Goal: Task Accomplishment & Management: Complete application form

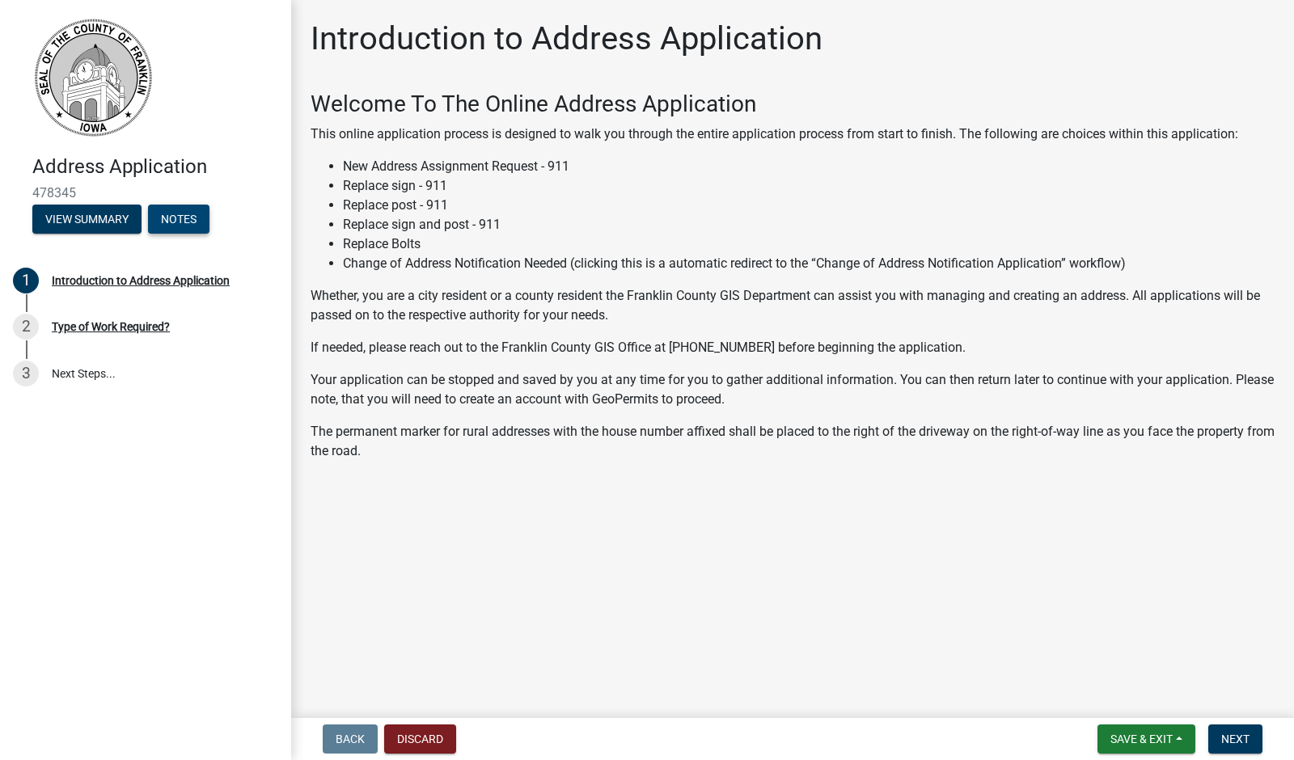
click at [193, 223] on button "Notes" at bounding box center [178, 219] width 61 height 29
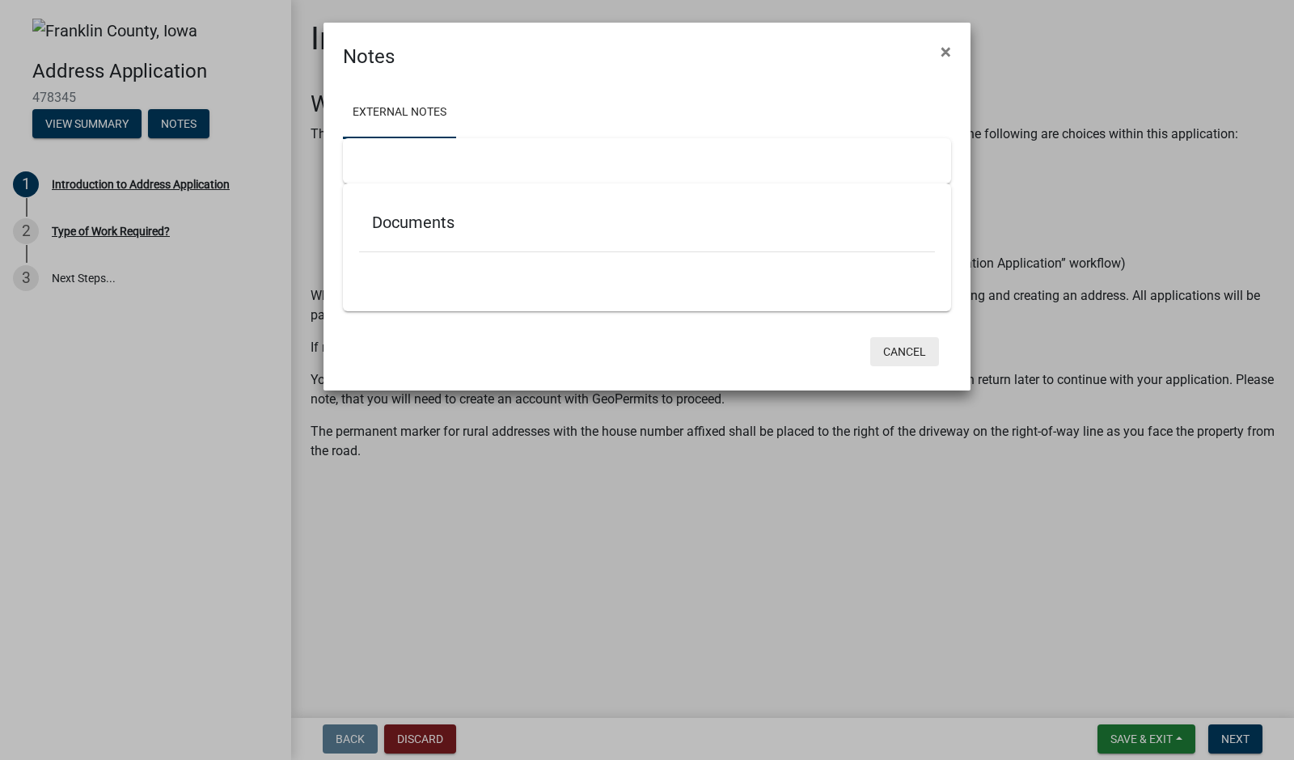
click at [912, 345] on button "Cancel" at bounding box center [904, 351] width 69 height 29
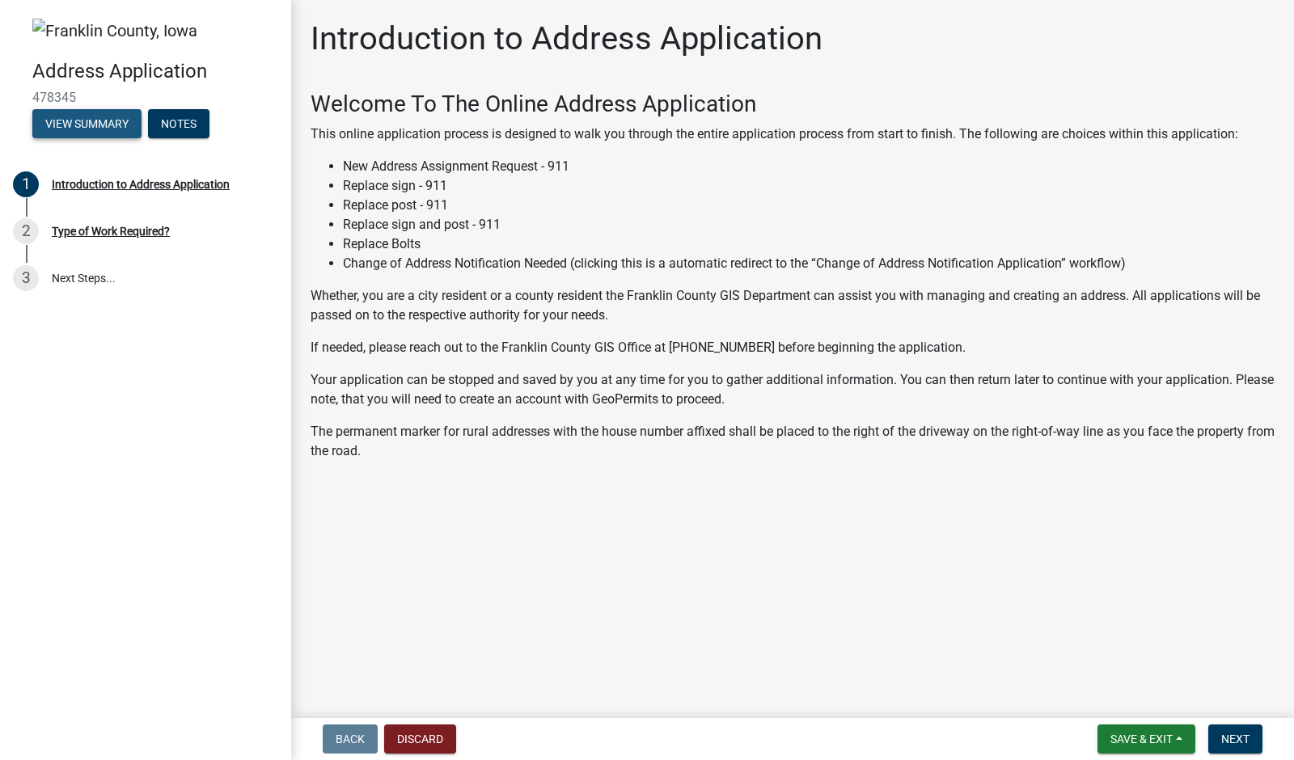
click at [86, 129] on button "View Summary" at bounding box center [86, 123] width 109 height 29
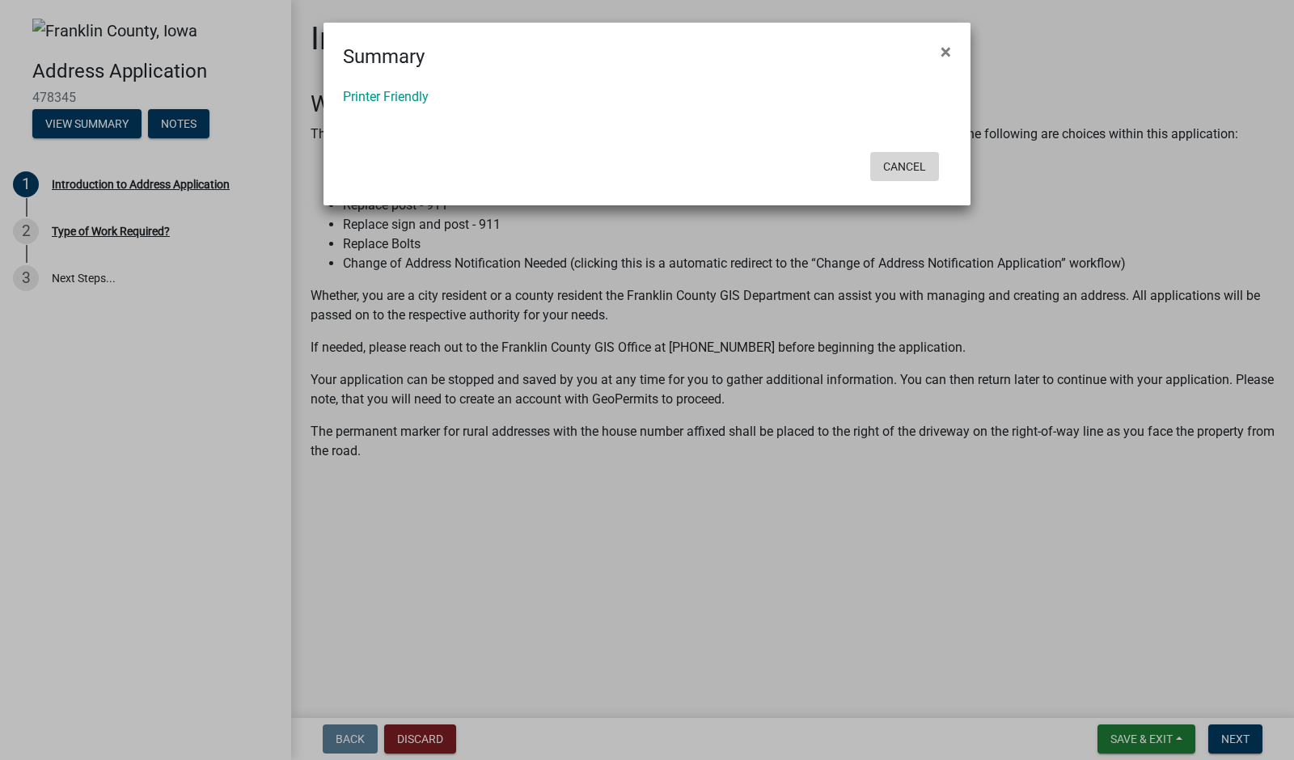
click at [912, 164] on button "Cancel" at bounding box center [904, 166] width 69 height 29
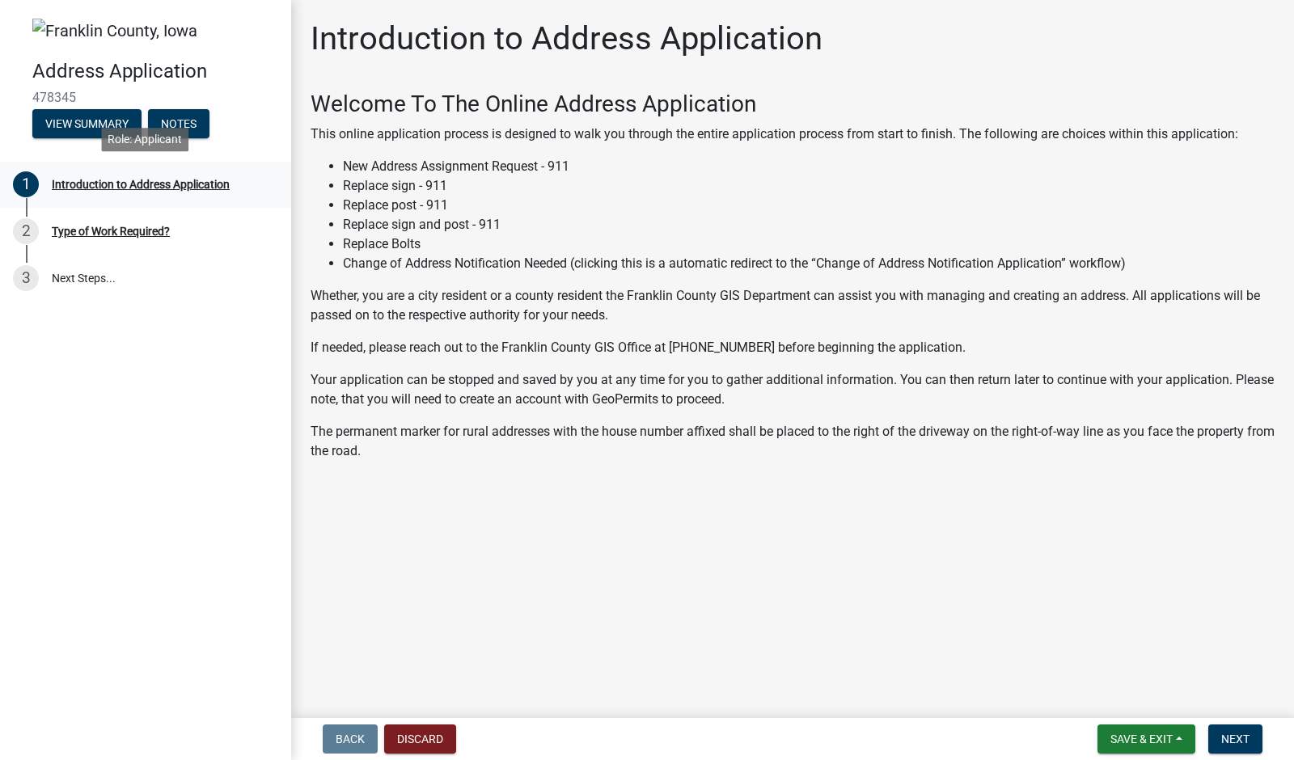
click at [92, 188] on div "Introduction to Address Application" at bounding box center [141, 184] width 178 height 11
click at [86, 234] on div "Type of Work Required?" at bounding box center [111, 231] width 118 height 11
click at [1237, 740] on span "Next" at bounding box center [1235, 739] width 28 height 13
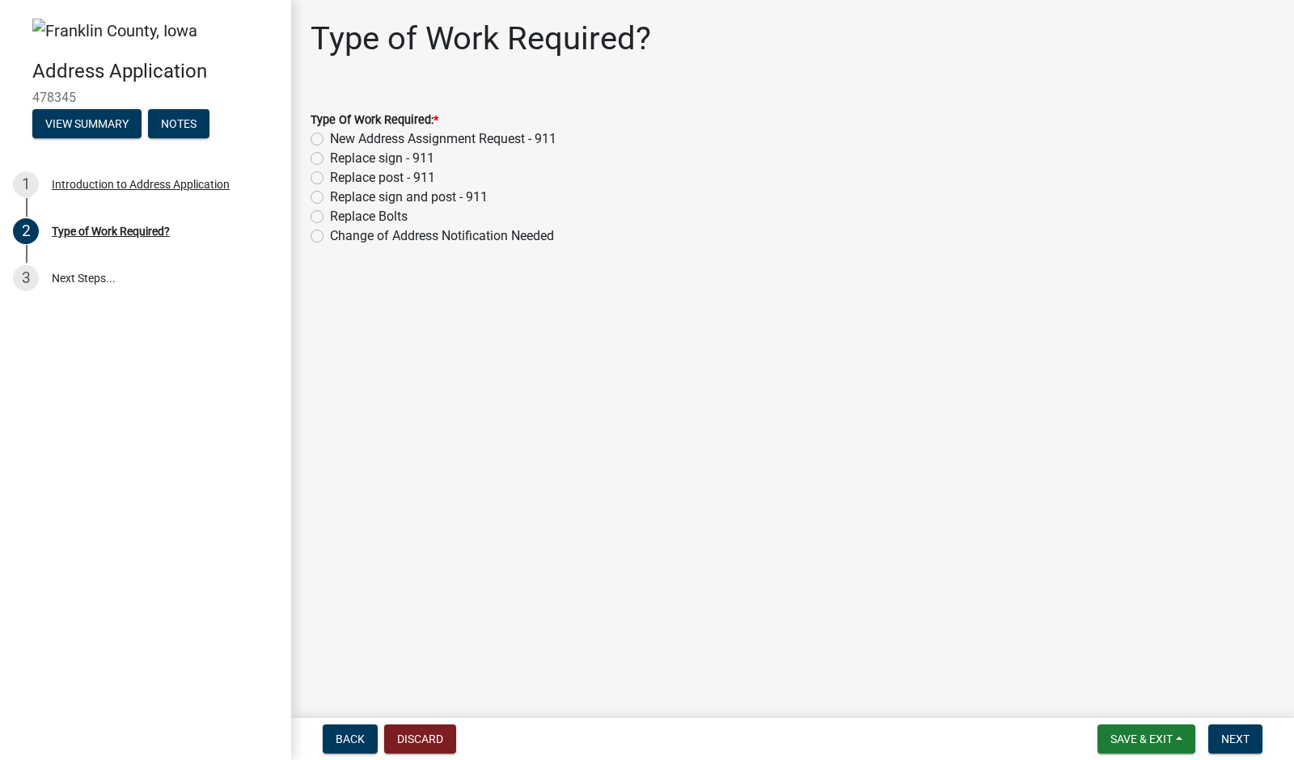
click at [52, 32] on img at bounding box center [114, 31] width 165 height 24
click at [82, 66] on h4 "Address Application" at bounding box center [155, 71] width 246 height 23
click at [152, 74] on h4 "Address Application" at bounding box center [155, 71] width 246 height 23
click at [429, 736] on button "Discard" at bounding box center [420, 739] width 72 height 29
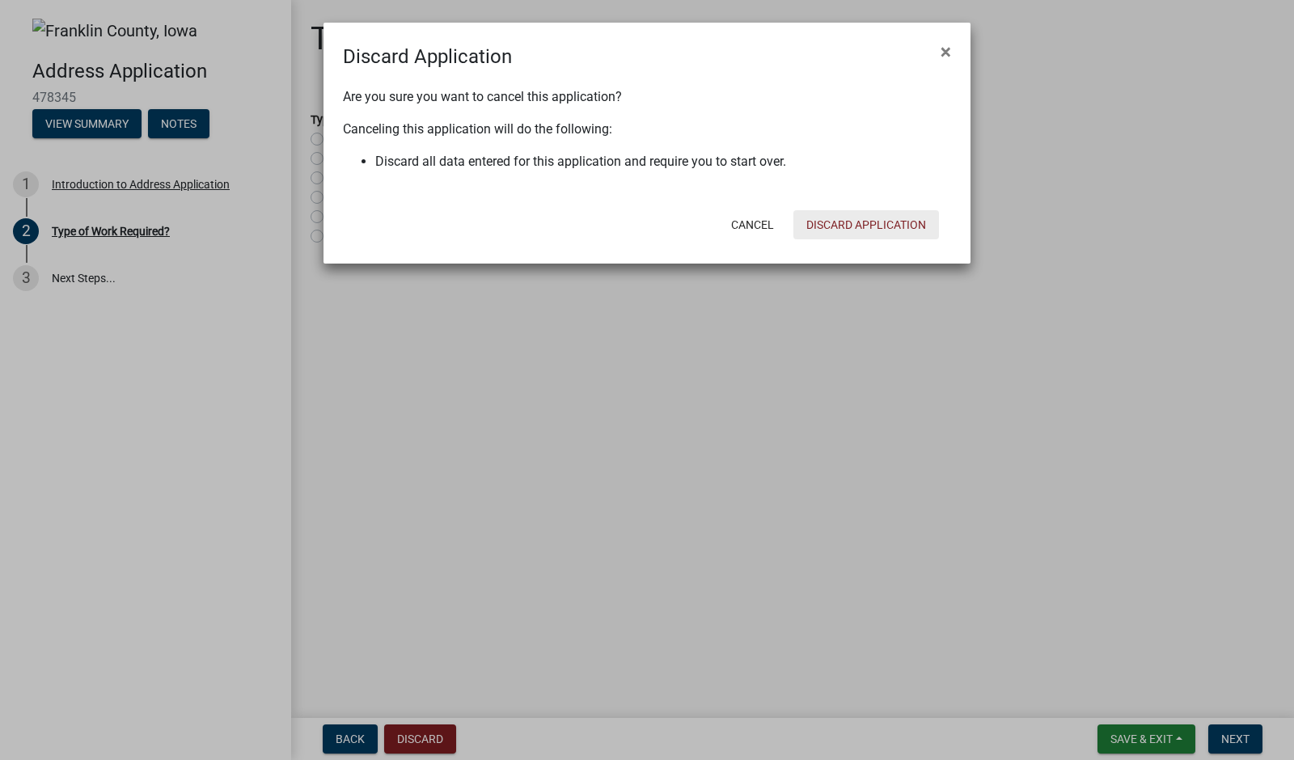
click at [870, 223] on button "Discard Application" at bounding box center [866, 224] width 146 height 29
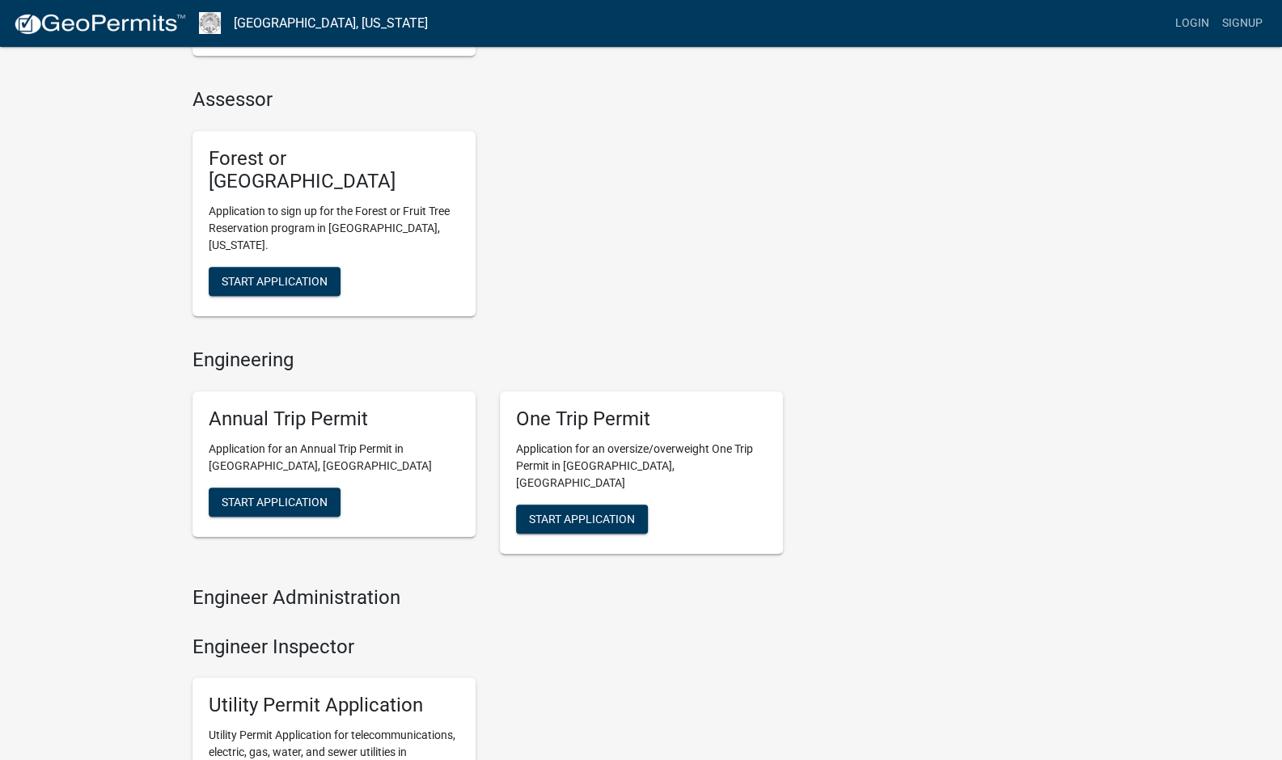
scroll to position [566, 0]
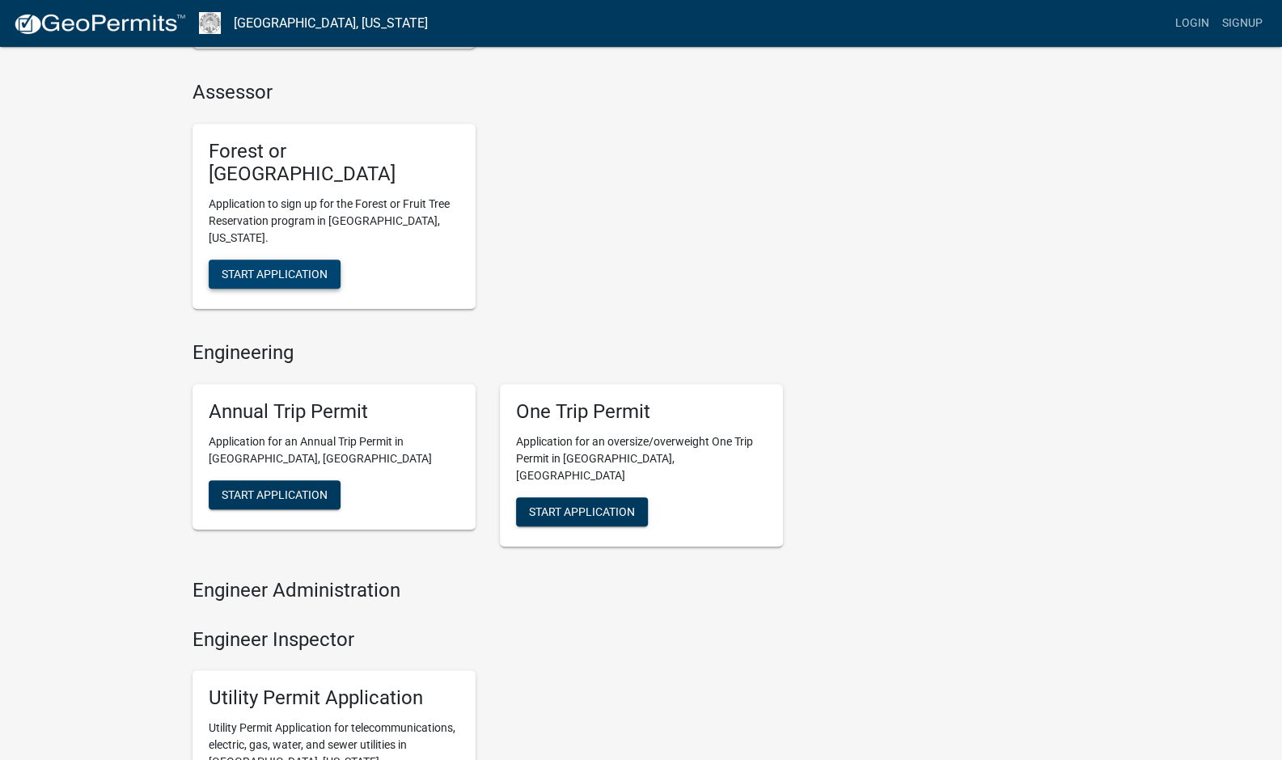
click at [279, 268] on span "Start Application" at bounding box center [275, 274] width 106 height 13
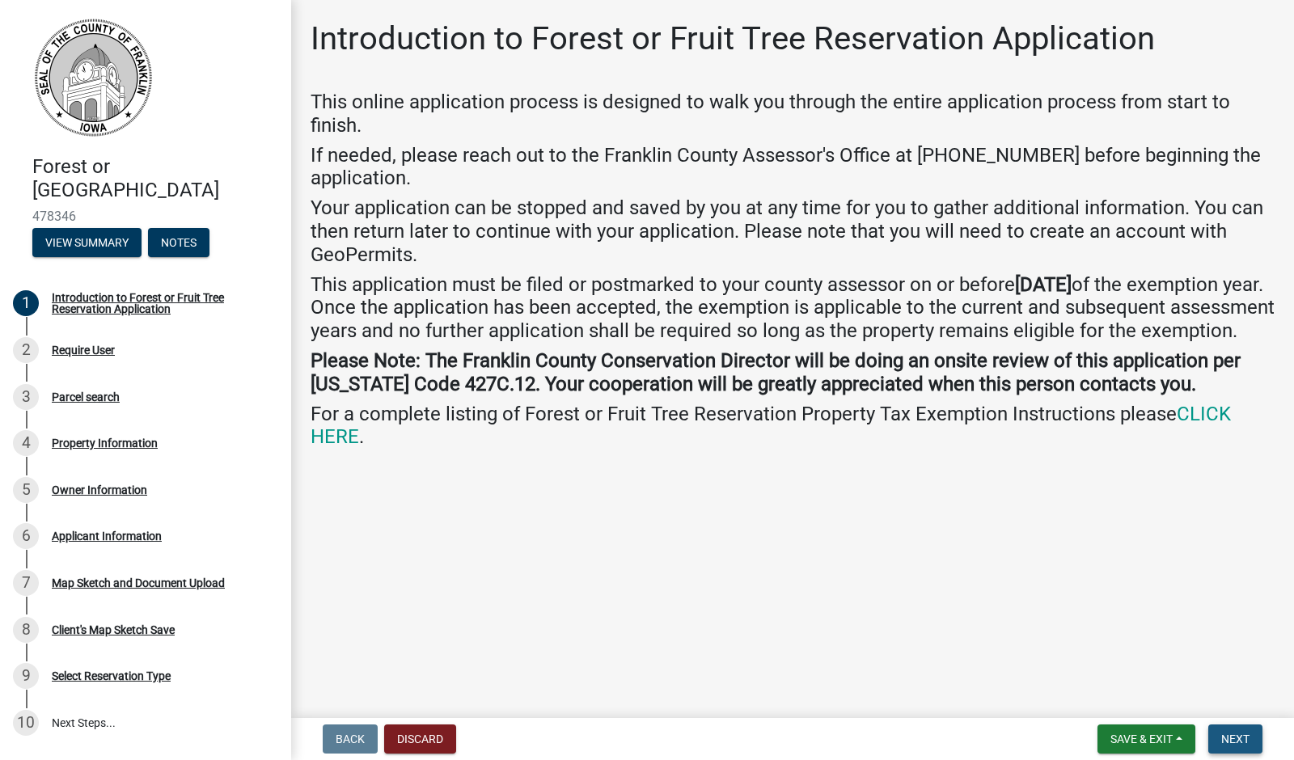
click at [1237, 737] on span "Next" at bounding box center [1235, 739] width 28 height 13
